Goal: Use online tool/utility: Utilize a website feature to perform a specific function

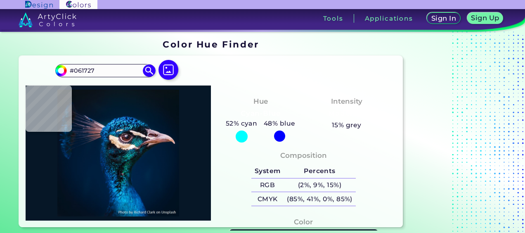
type input "#032838"
type input "#000d1e"
type input "#000D1E"
type input "#043349"
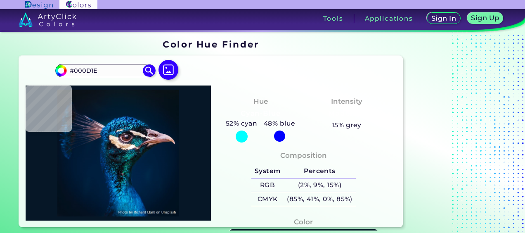
type input "#043349"
type input "#1e78a3"
type input "#1E78A3"
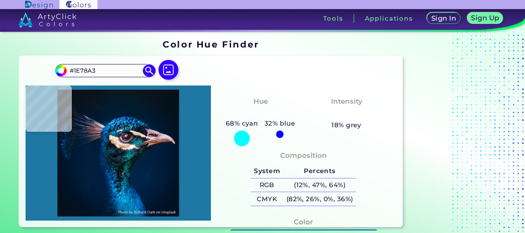
type input "#166b8d"
type input "#166B8D"
type input "#d0cbc1"
type input "#D0CBC1"
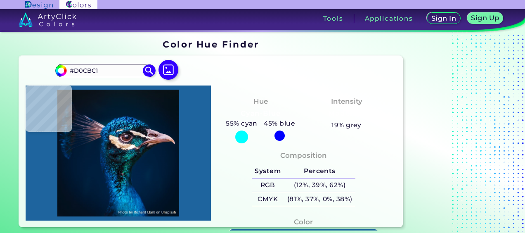
type input "#1e649e"
type input "#1E649E"
type input "#1665a6"
type input "#1665A6"
type input "#0d7cc4"
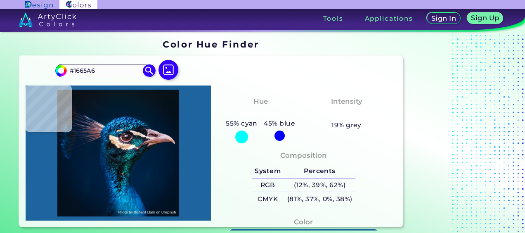
type input "#0D7CC4"
type input "#1b84cd"
type input "#1B84CD"
type input "#136cab"
type input "#136CAB"
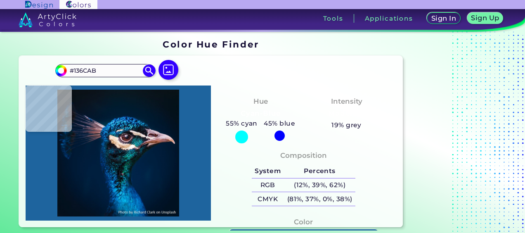
type input "#0582da"
type input "#0582DA"
type input "#0065b7"
type input "#0065B7"
type input "#065e94"
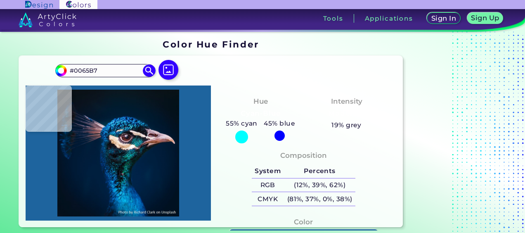
type input "#065E94"
type input "#002d43"
type input "#002D43"
type input "#00283e"
type input "#00283E"
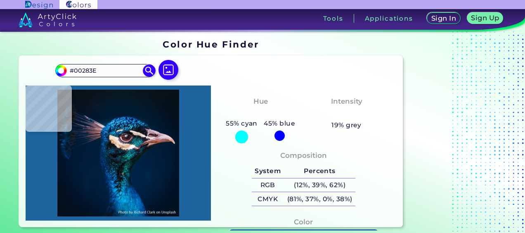
type input "#02263d"
type input "#02263D"
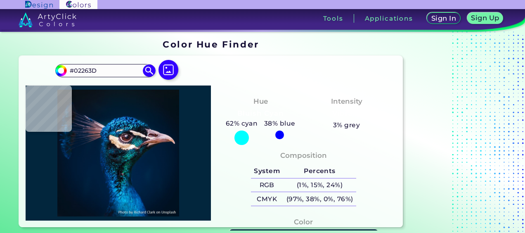
type input "#00223c"
type input "#00223C"
type input "#004389"
type input "#2291df"
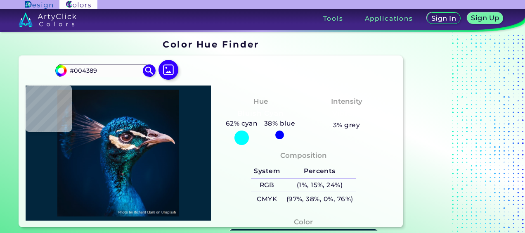
type input "#2291DF"
type input "#004ba6"
type input "#004BA6"
type input "#022962"
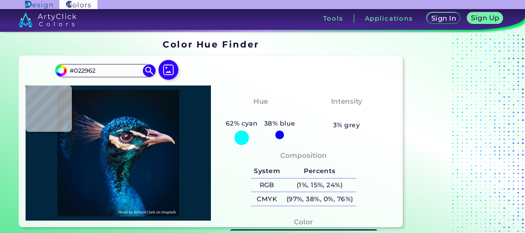
type input "#043f7c"
type input "#043F7C"
type input "#051d37"
type input "#051D37"
type input "#001f39"
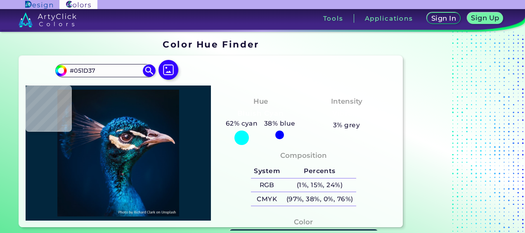
type input "#001F39"
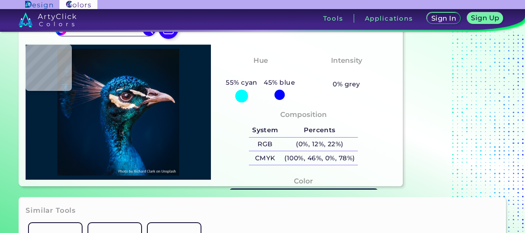
type input "#00233e"
type input "#00233E"
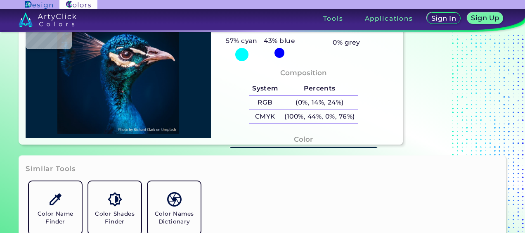
type input "#006bbb"
type input "#006BBB"
type input "#06609f"
type input "#06609F"
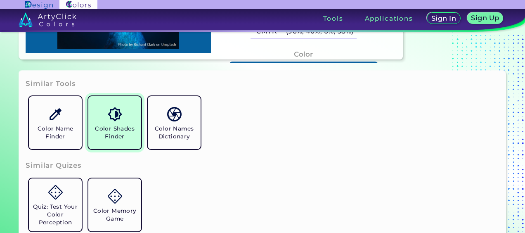
scroll to position [165, 0]
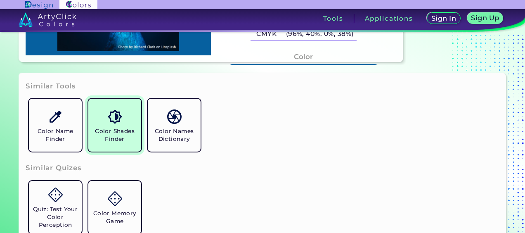
click at [114, 133] on h5 "Color Shades Finder" at bounding box center [115, 135] width 46 height 16
